Goal: Obtain resource: Obtain resource

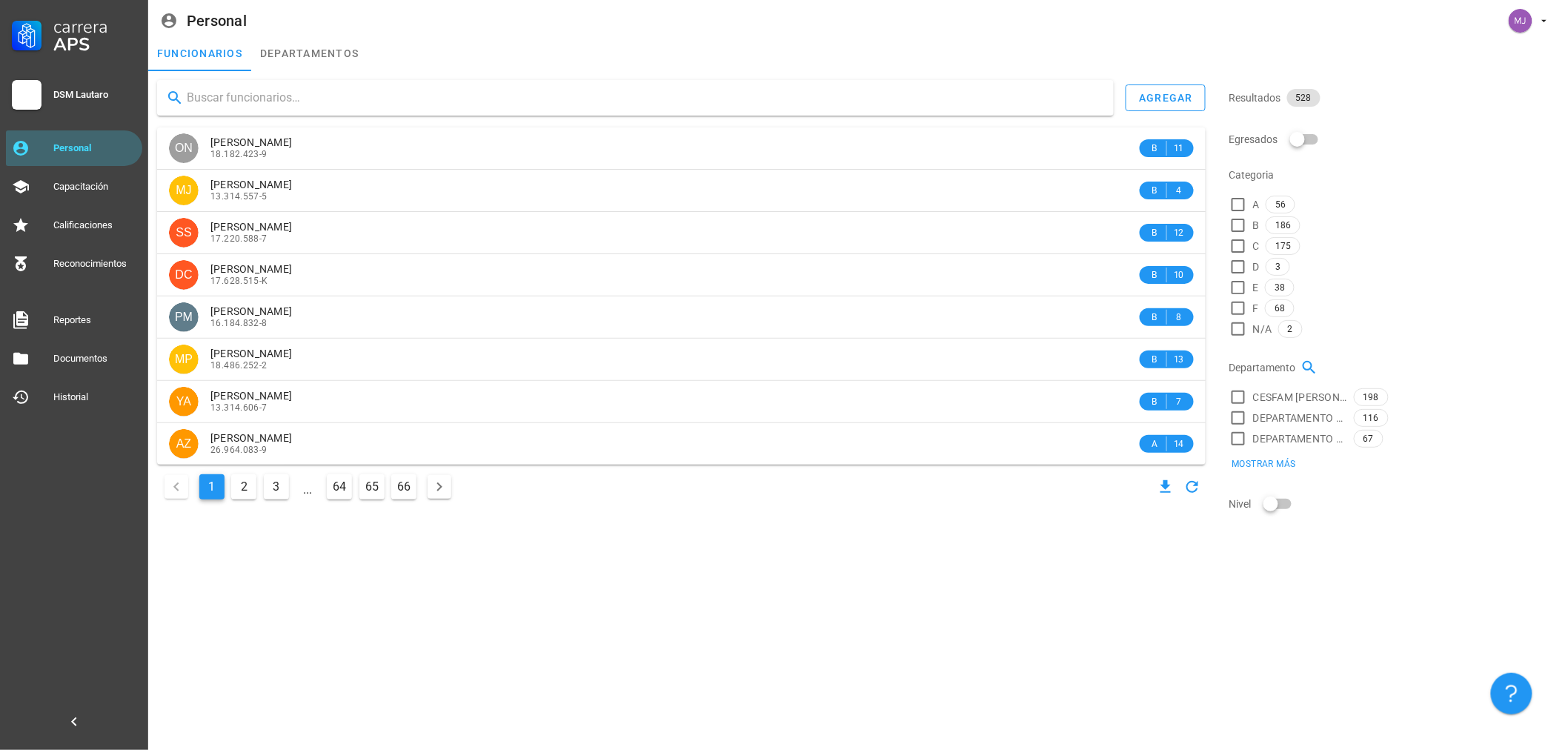
click at [352, 92] on input "text" at bounding box center [644, 97] width 915 height 23
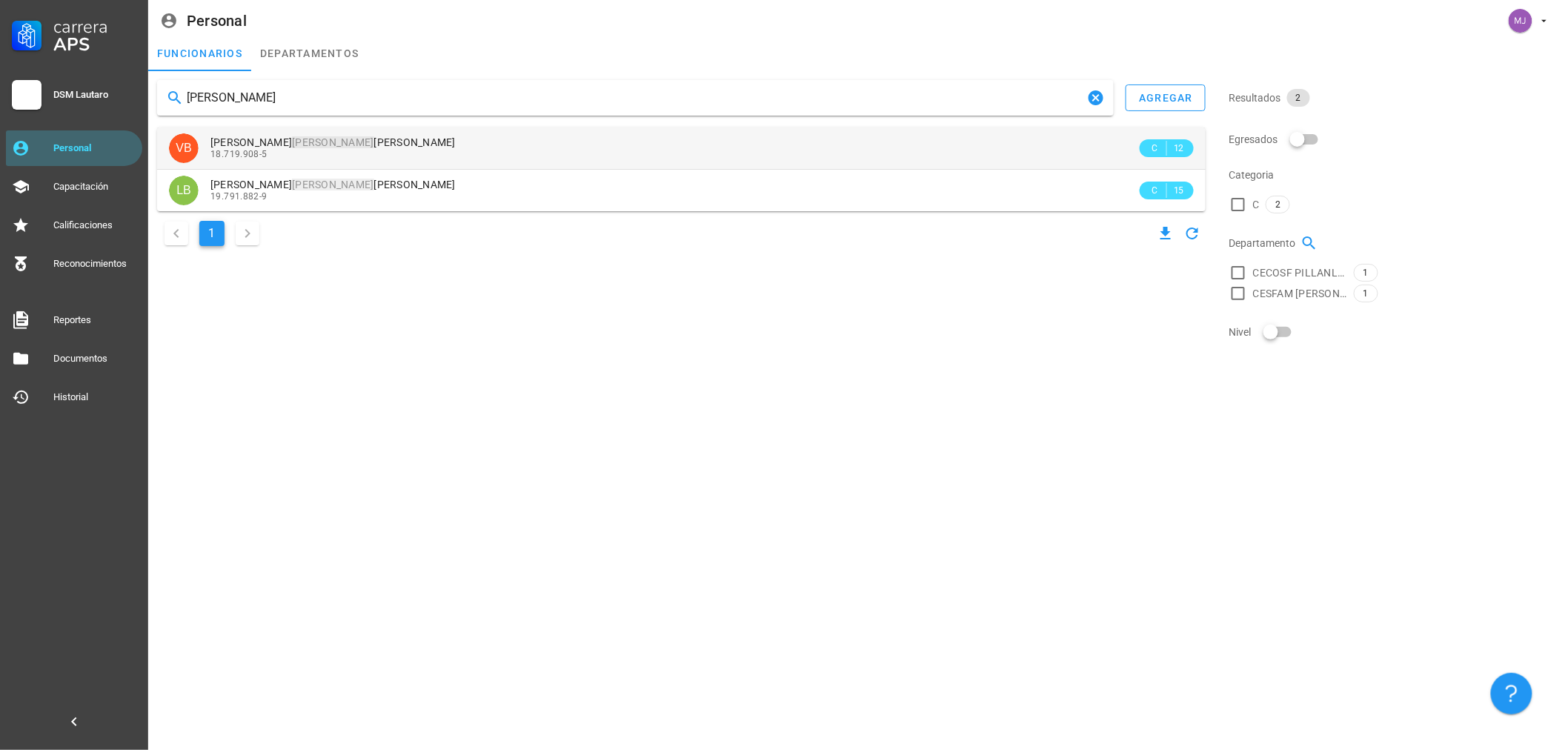
type input "[PERSON_NAME]"
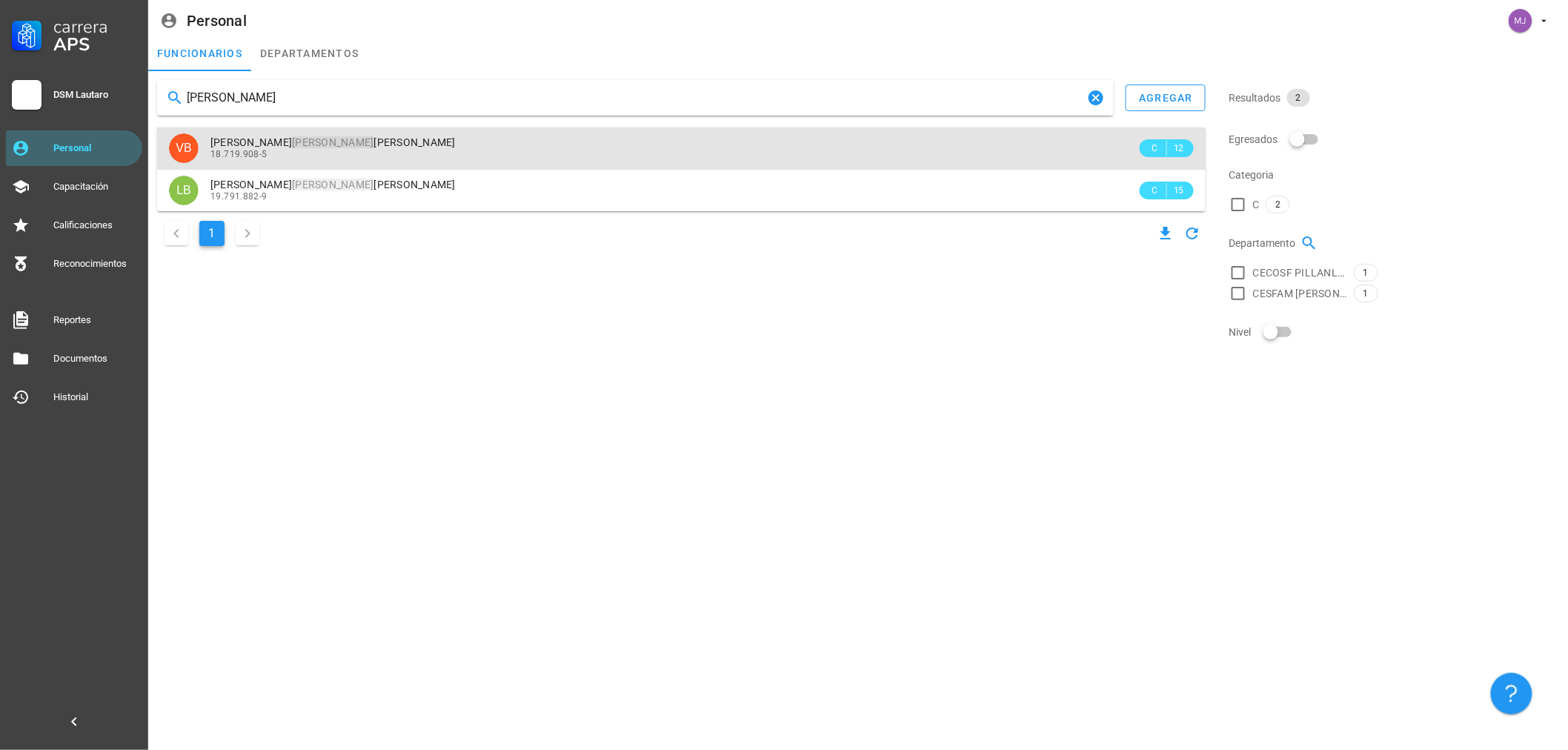
click at [336, 150] on div "18.719.908-5" at bounding box center [673, 154] width 927 height 10
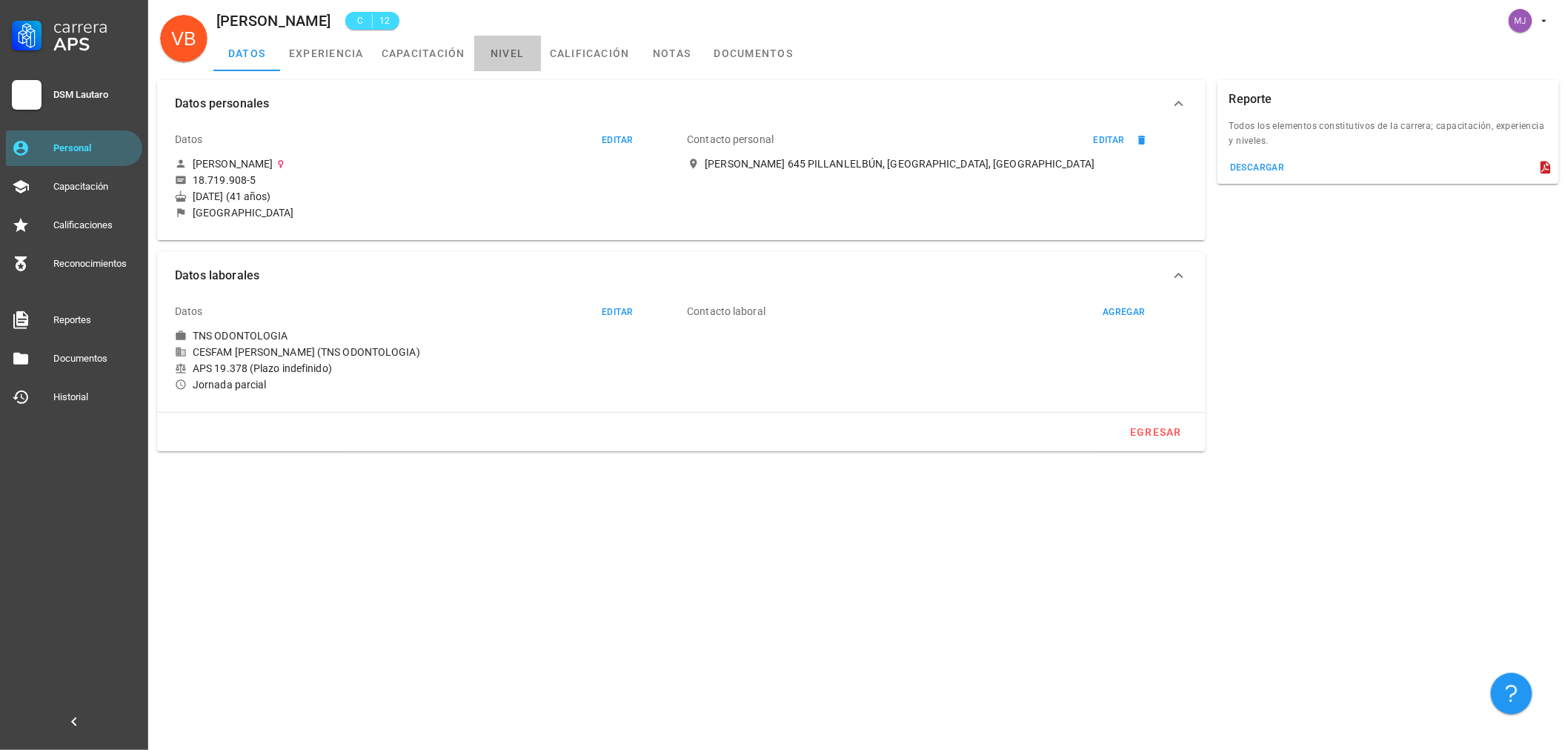
click at [519, 49] on link "nivel" at bounding box center [507, 53] width 67 height 35
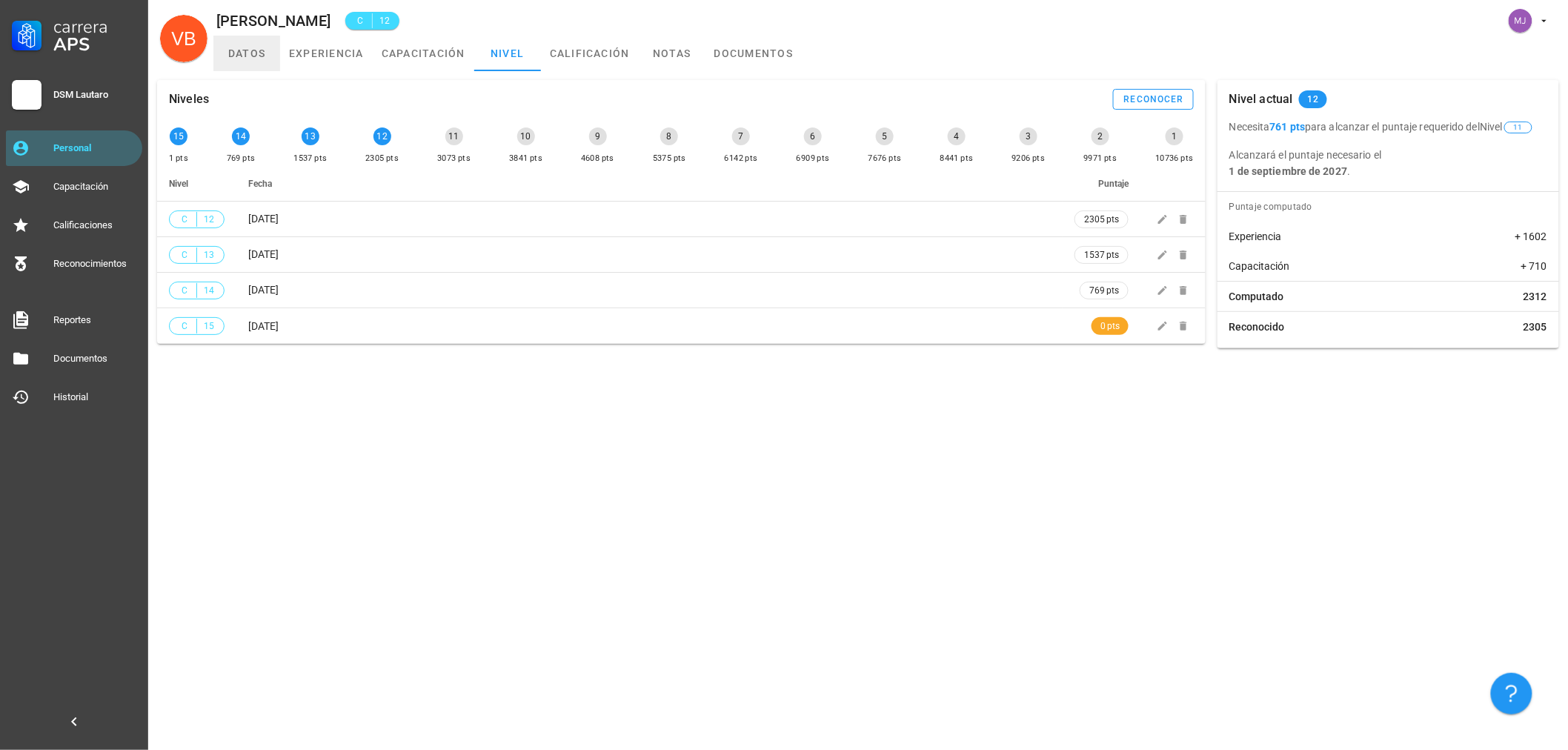
click at [245, 54] on link "datos" at bounding box center [246, 53] width 67 height 35
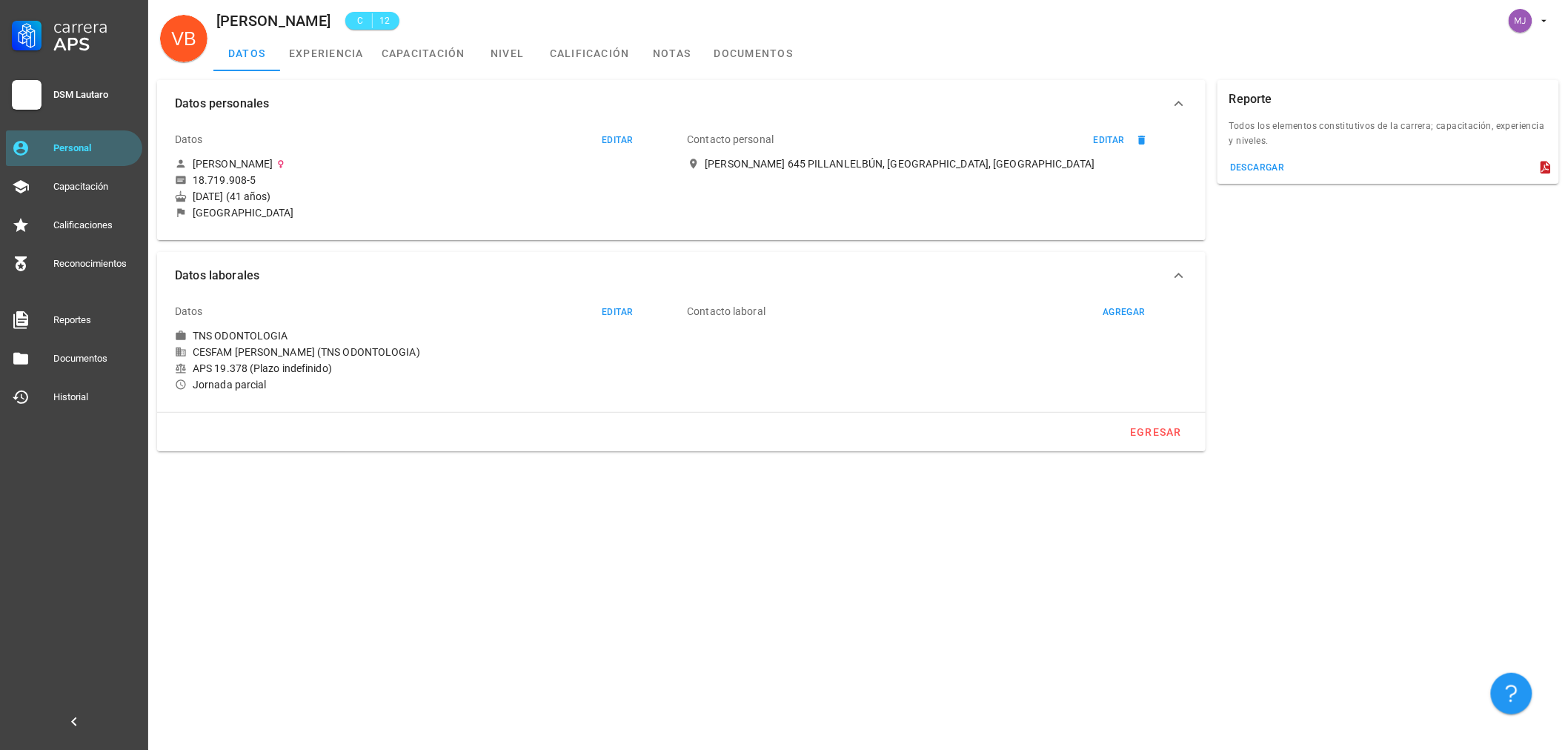
click at [1259, 141] on div "Todos los elementos constitutivos de la carrera; capacitación, experiencia y ni…" at bounding box center [1387, 137] width 341 height 39
click at [1253, 168] on div "descargar" at bounding box center [1257, 168] width 55 height 10
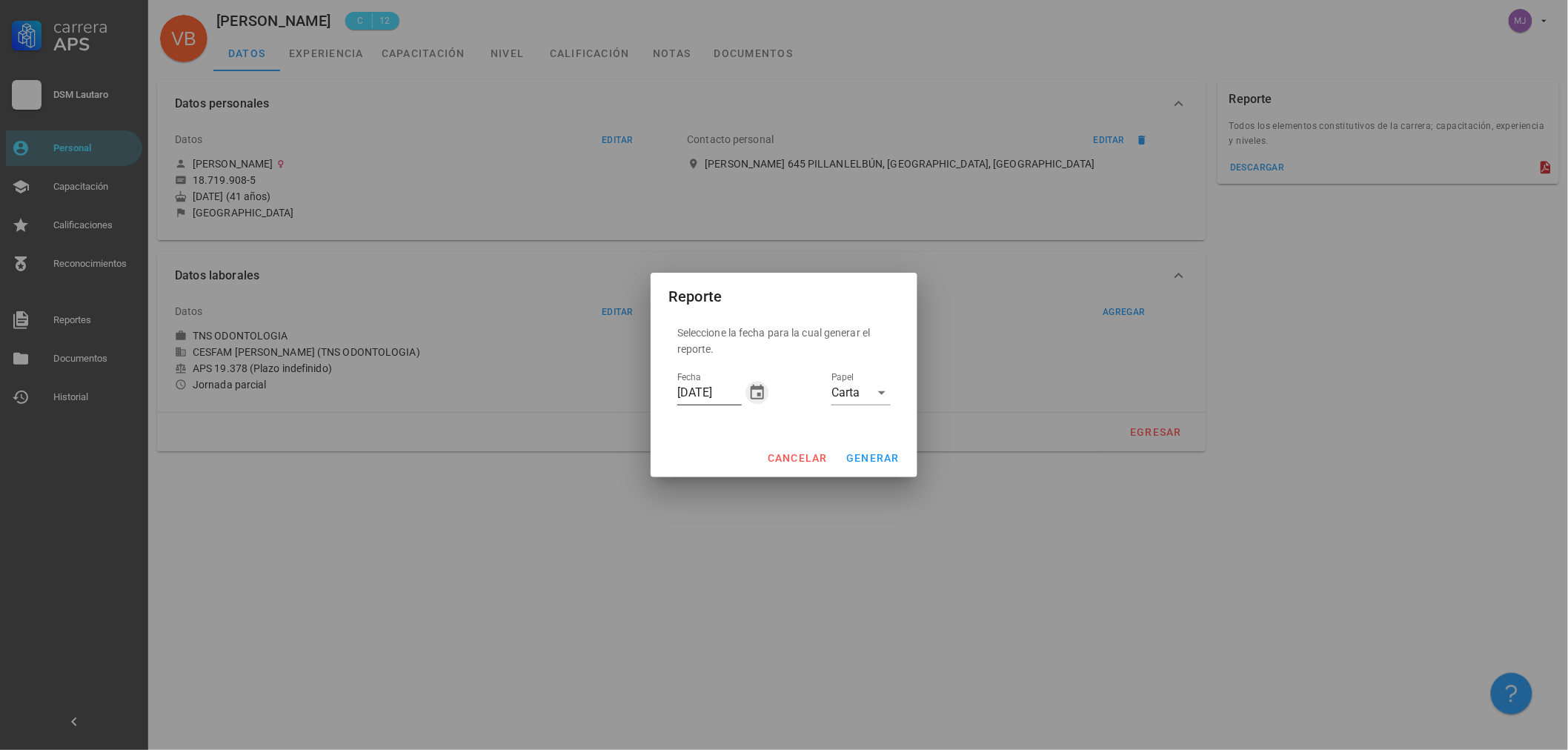
click at [750, 396] on icon "button" at bounding box center [756, 391] width 13 height 15
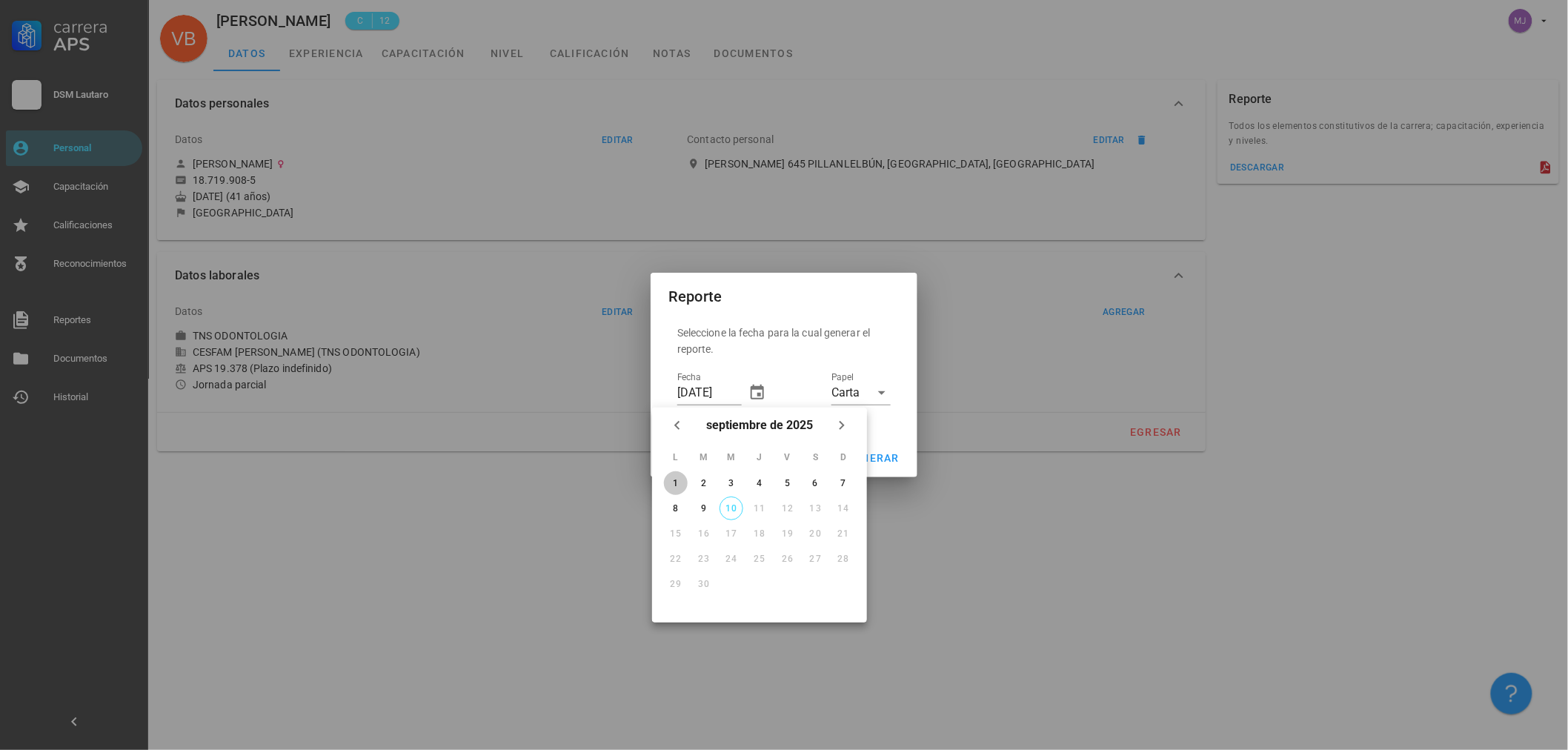
click at [664, 486] on div "1" at bounding box center [675, 483] width 23 height 10
type input "[DATE]"
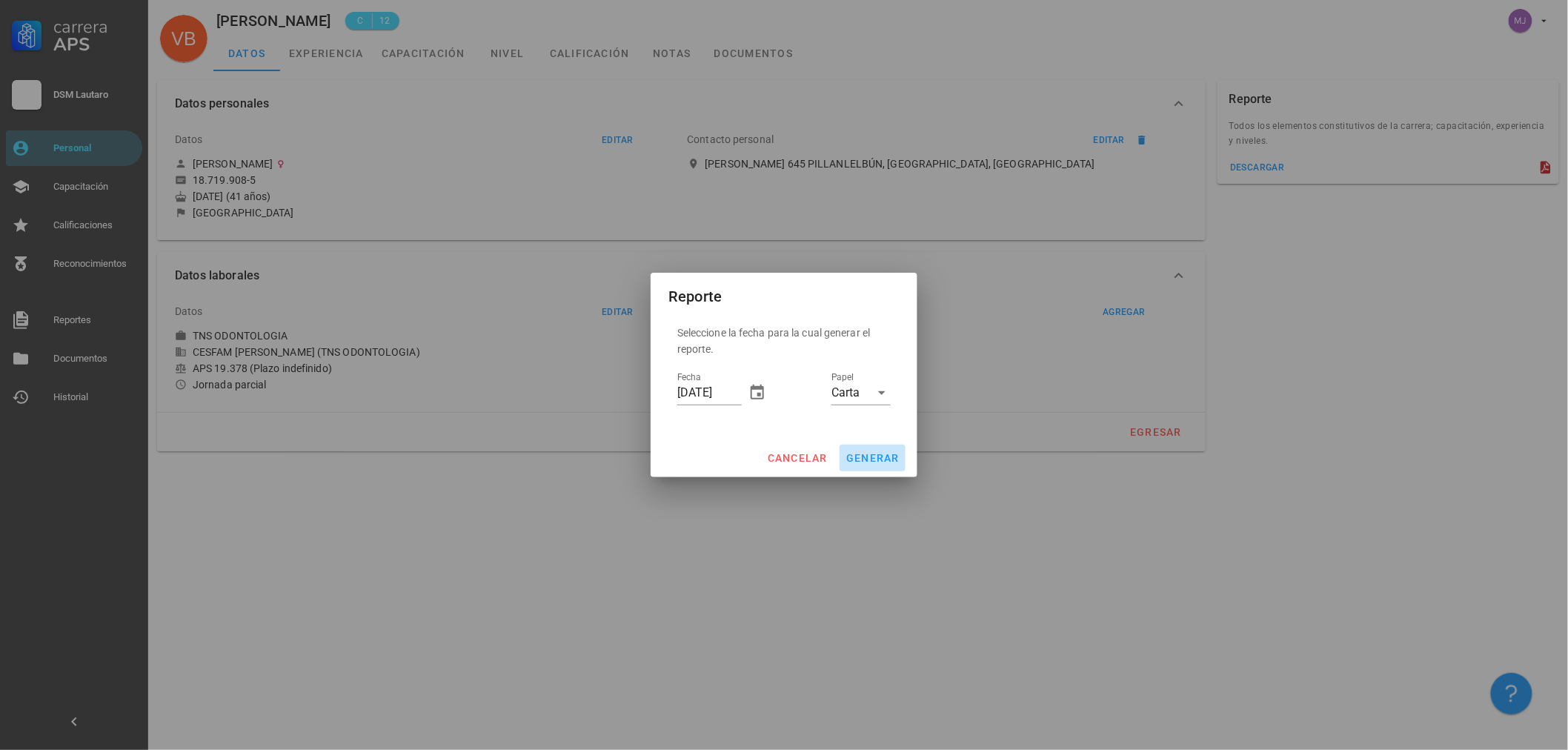
click at [873, 460] on span "generar" at bounding box center [872, 458] width 54 height 12
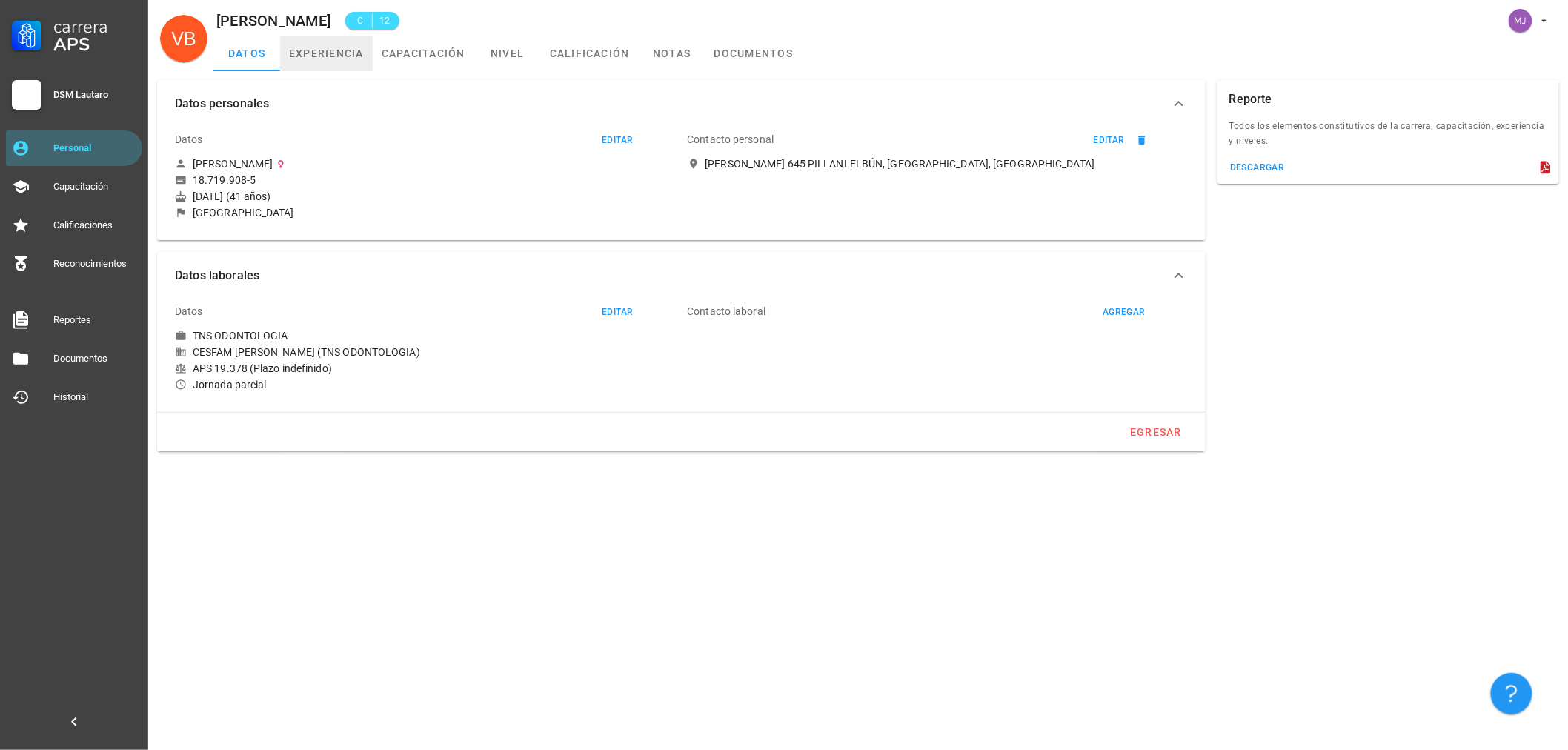
click at [340, 48] on link "experiencia" at bounding box center [326, 53] width 92 height 35
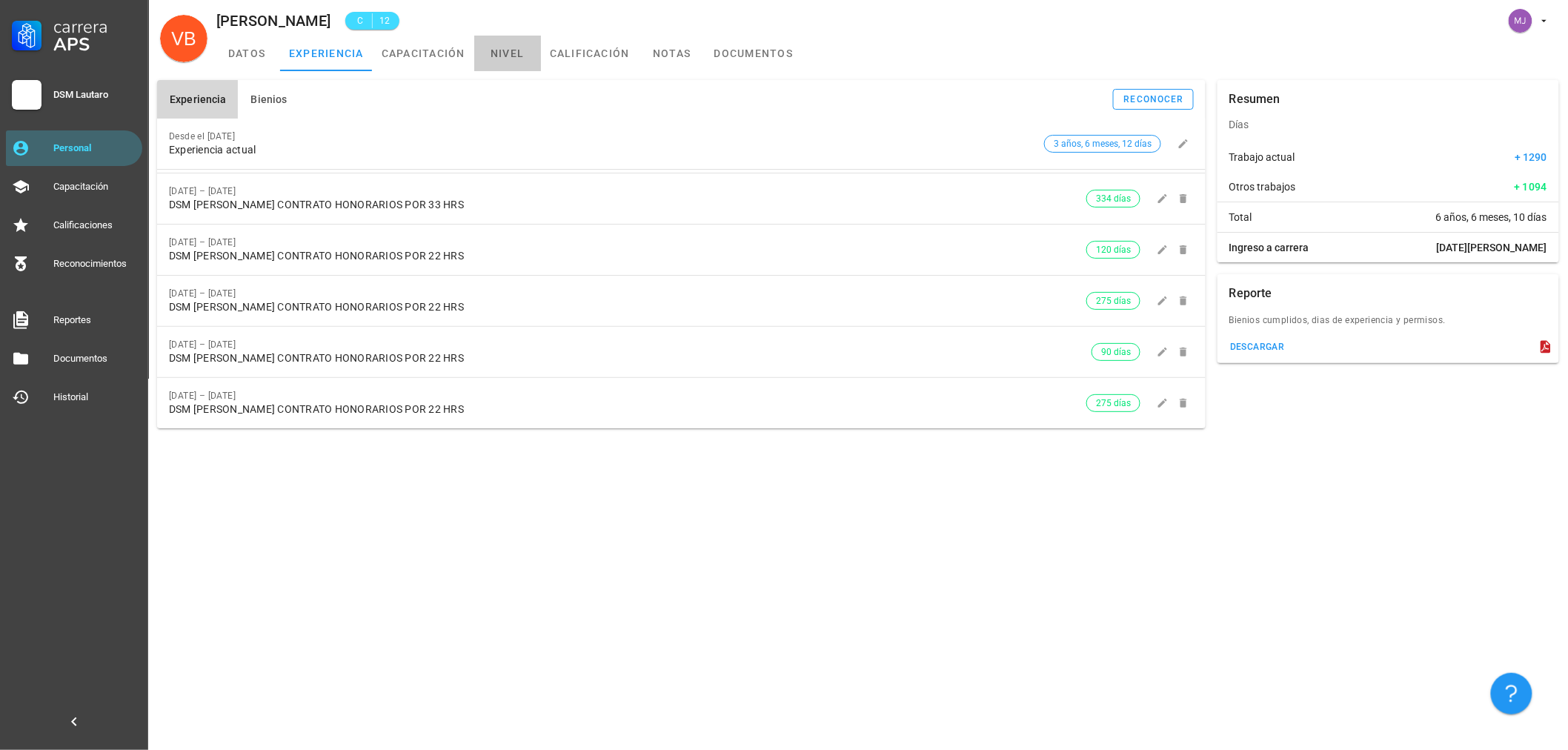
click at [499, 61] on link "nivel" at bounding box center [507, 53] width 67 height 35
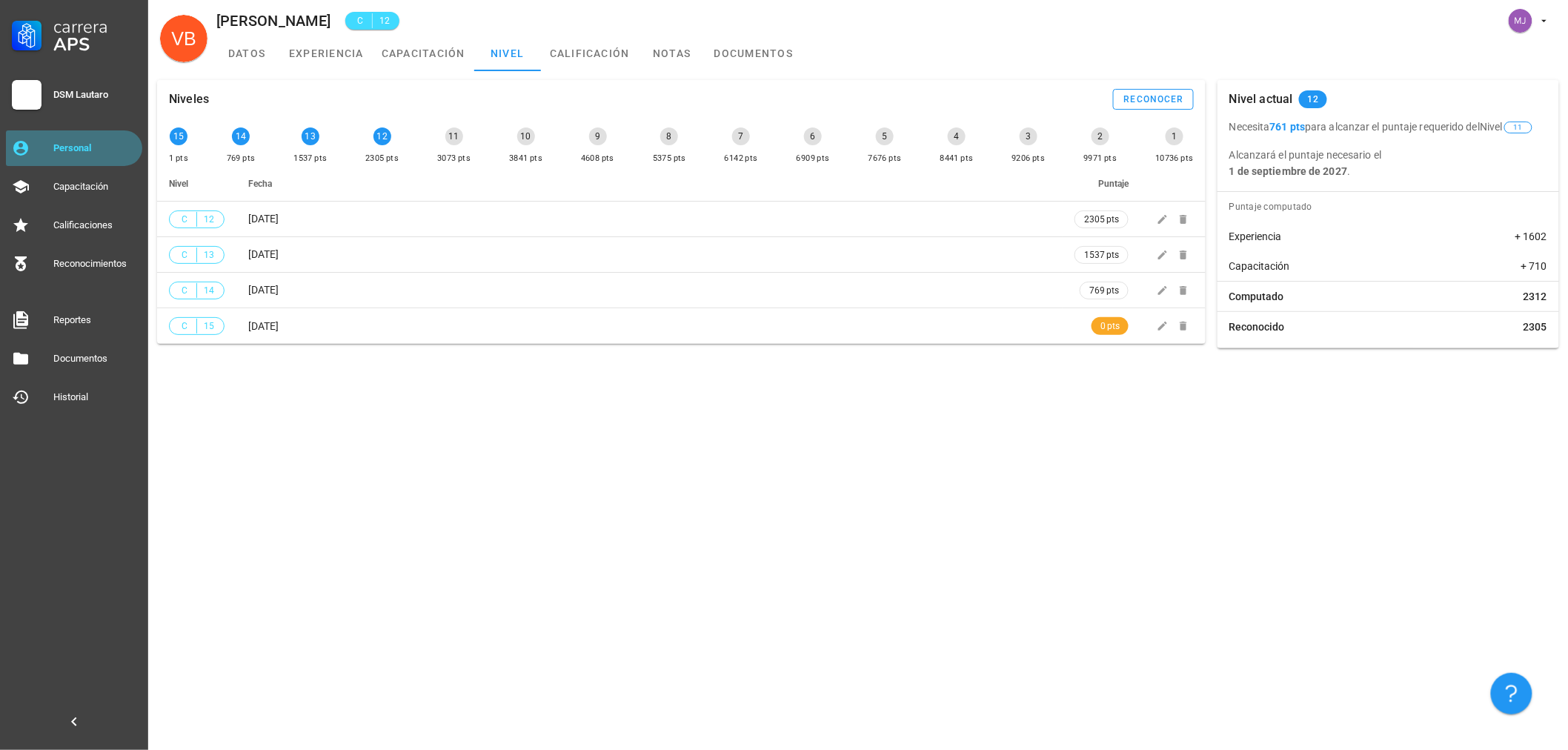
click at [80, 157] on div "Personal" at bounding box center [95, 148] width 83 height 23
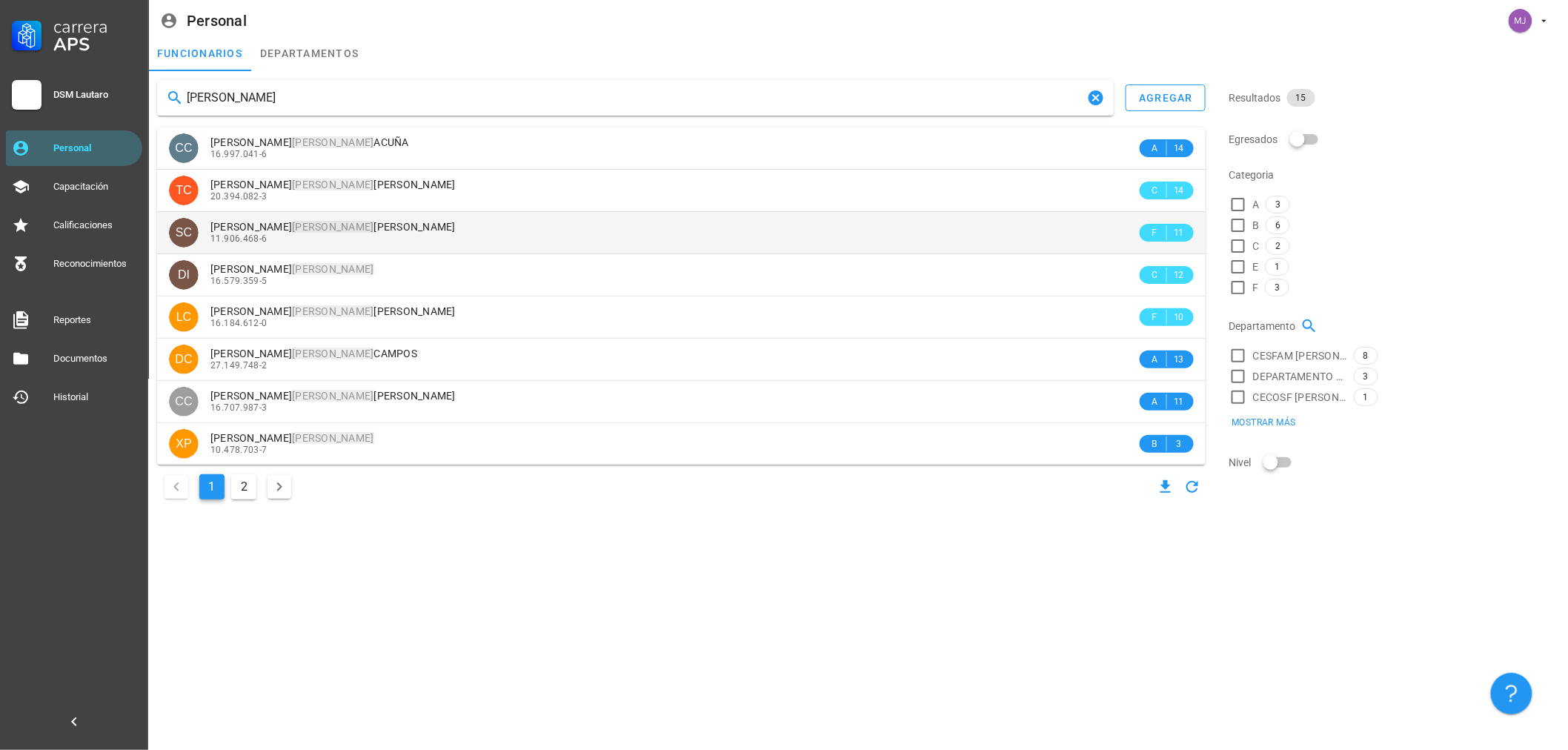
type input "[PERSON_NAME]"
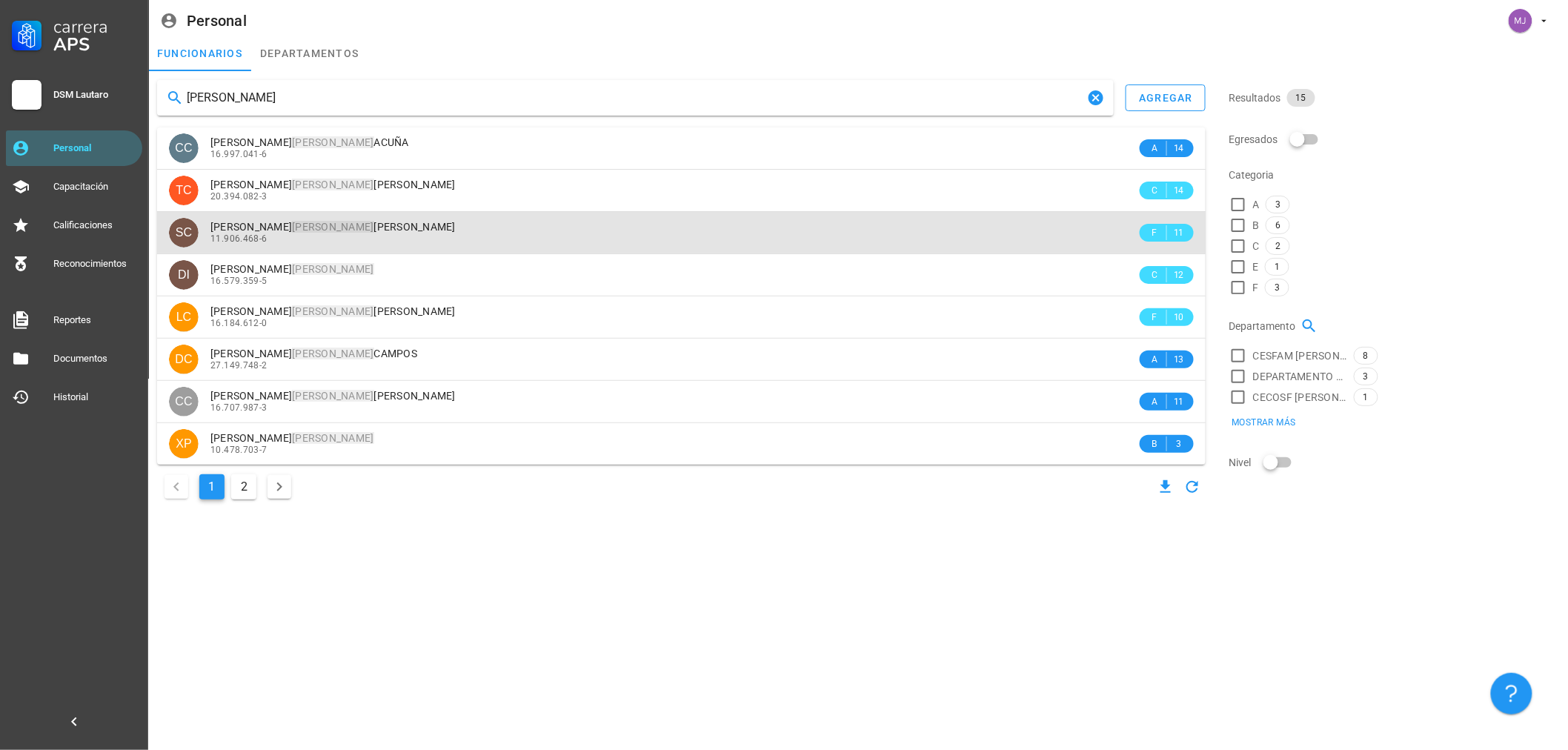
click at [327, 241] on div "11.906.468-6" at bounding box center [673, 238] width 927 height 10
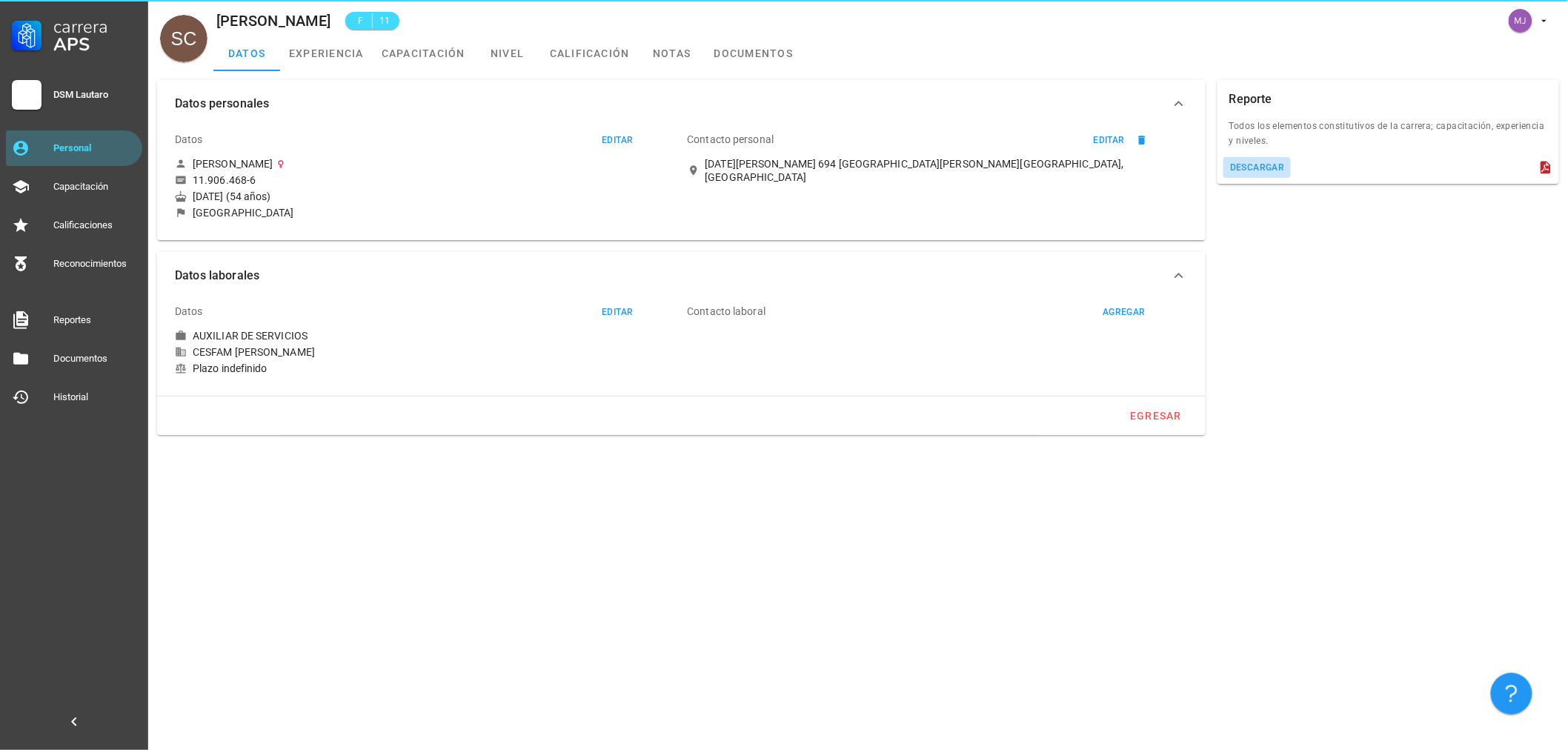
click at [1241, 157] on button "descargar" at bounding box center [1257, 168] width 67 height 21
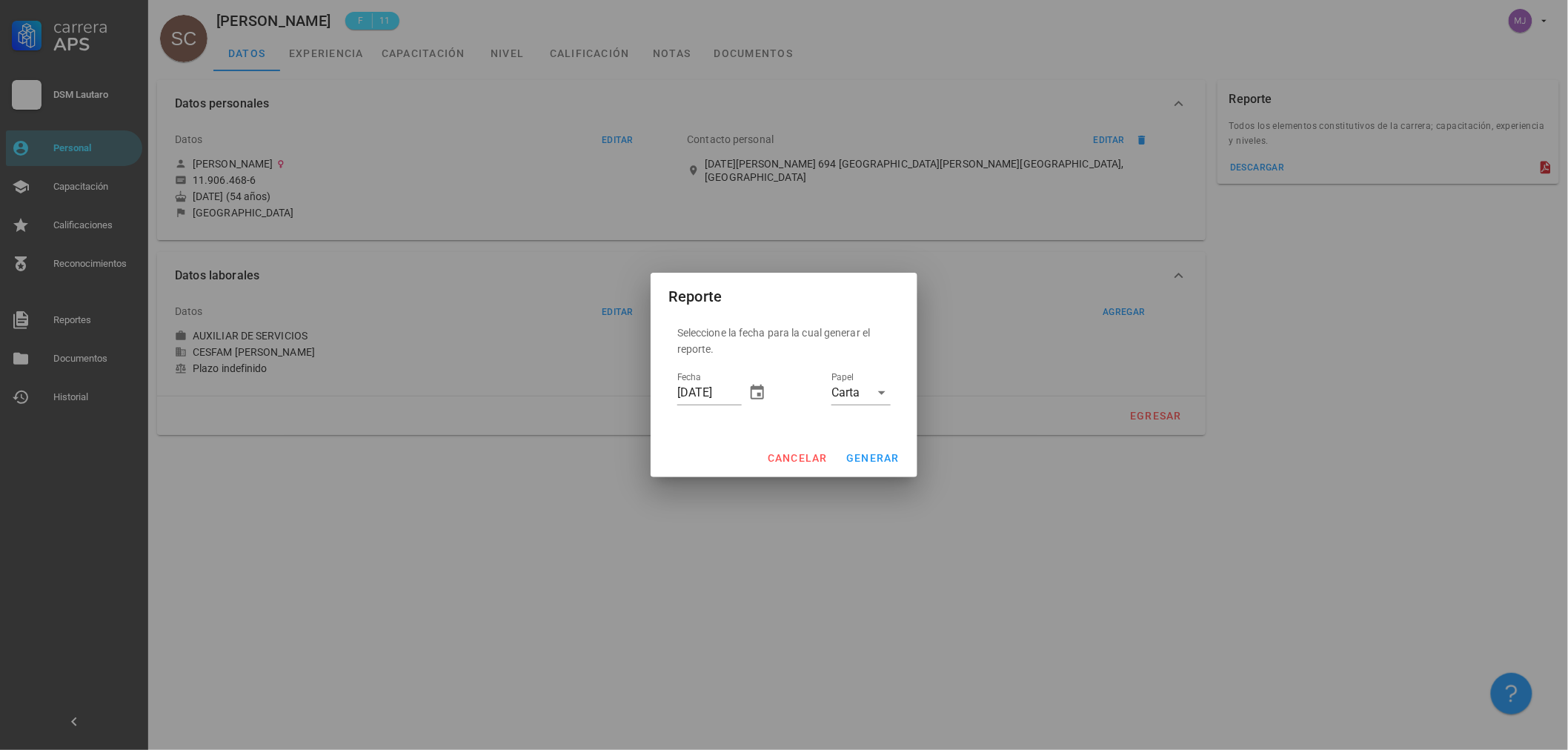
click at [767, 385] on div "Fecha [DATE] Papel Carta" at bounding box center [784, 395] width 214 height 52
click at [750, 390] on icon "button" at bounding box center [757, 392] width 18 height 18
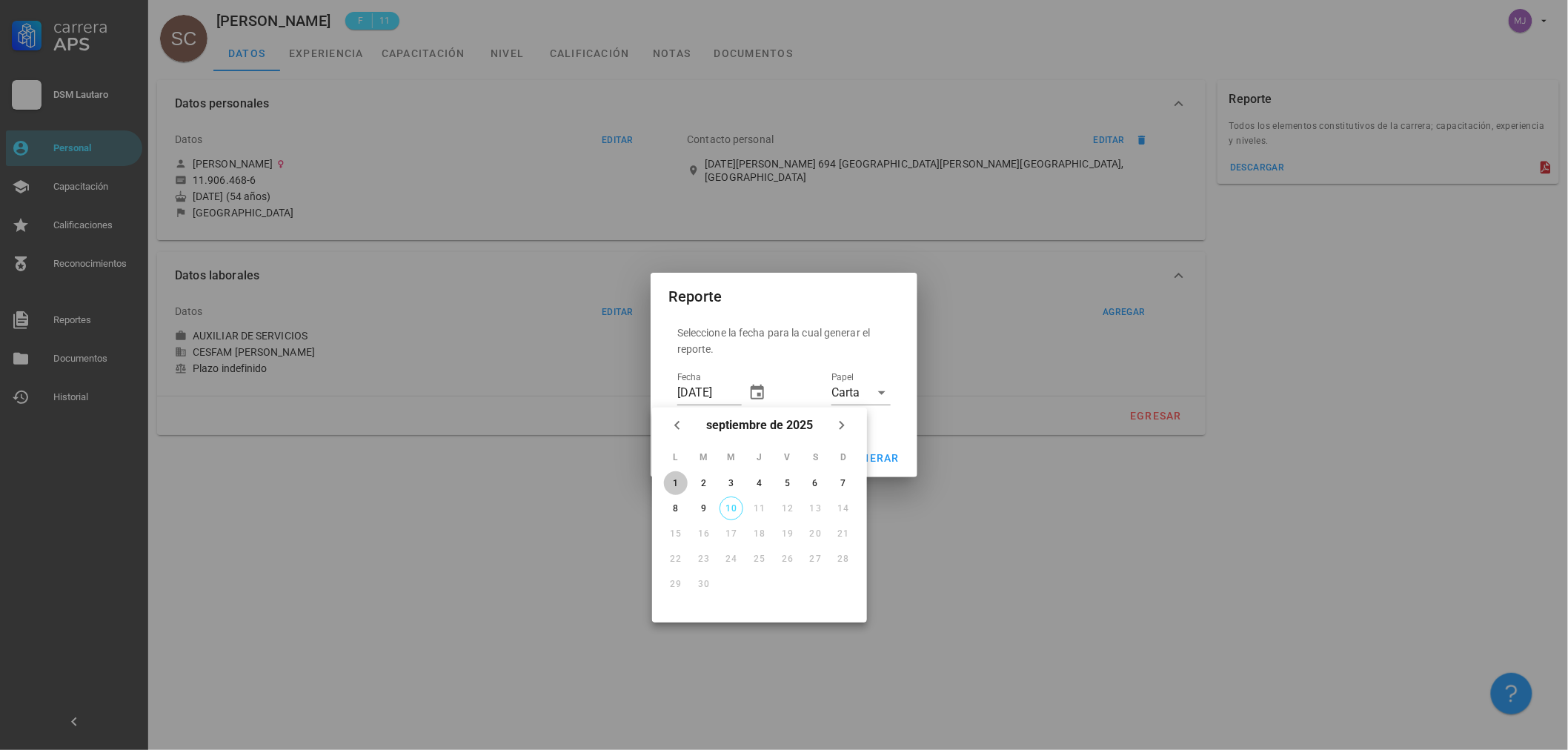
click at [669, 475] on button "1" at bounding box center [675, 482] width 23 height 23
type input "[DATE]"
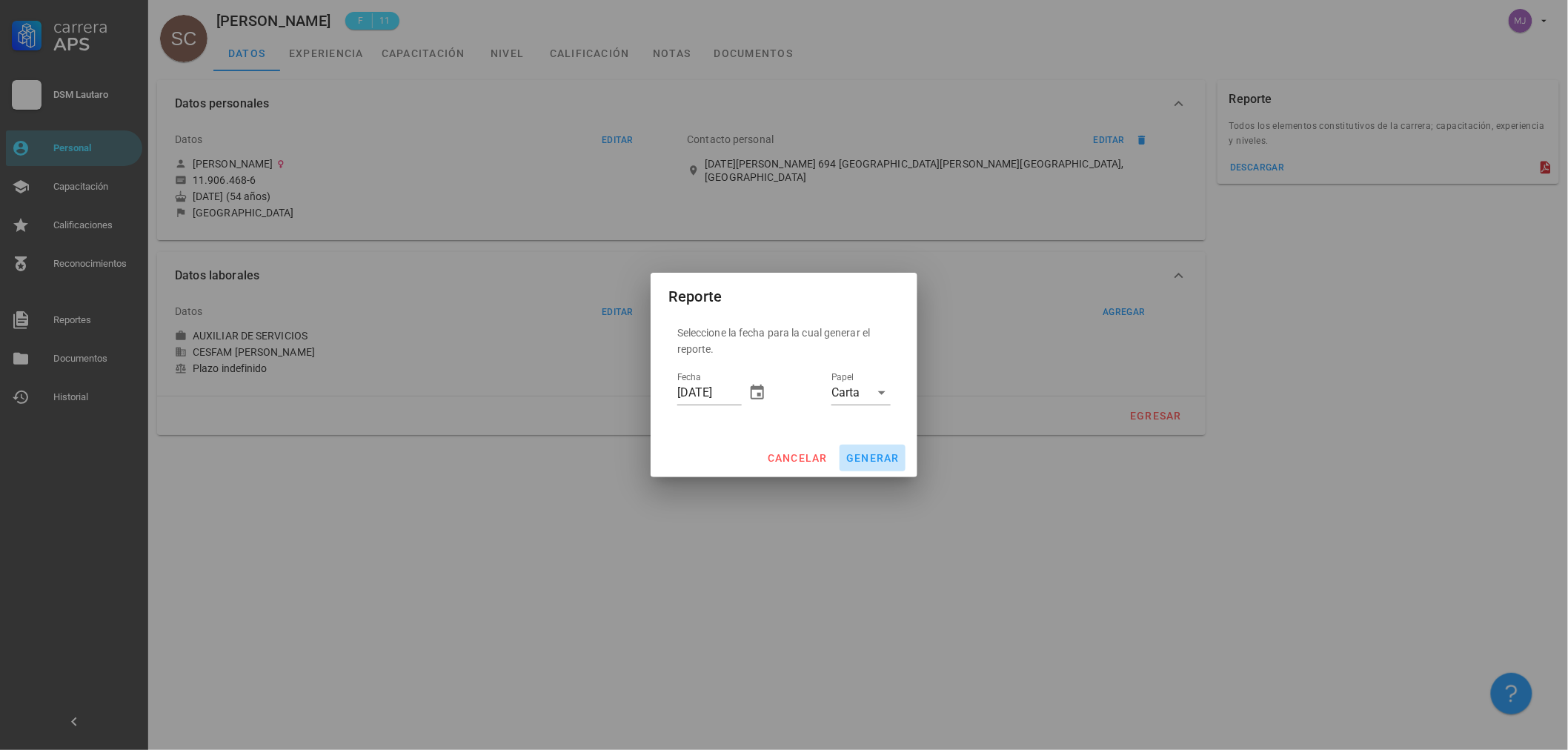
click at [879, 455] on span "generar" at bounding box center [872, 458] width 54 height 12
